Goal: Navigation & Orientation: Find specific page/section

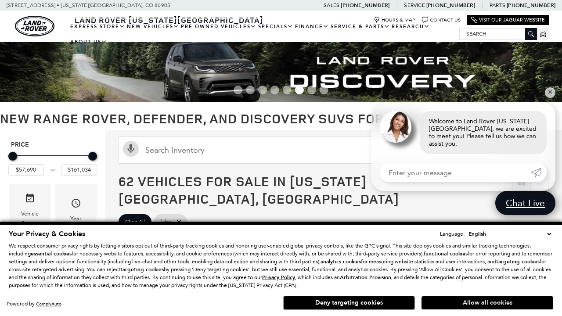
click at [487, 303] on button "Allow all cookies" at bounding box center [487, 302] width 132 height 13
